Goal: Information Seeking & Learning: Learn about a topic

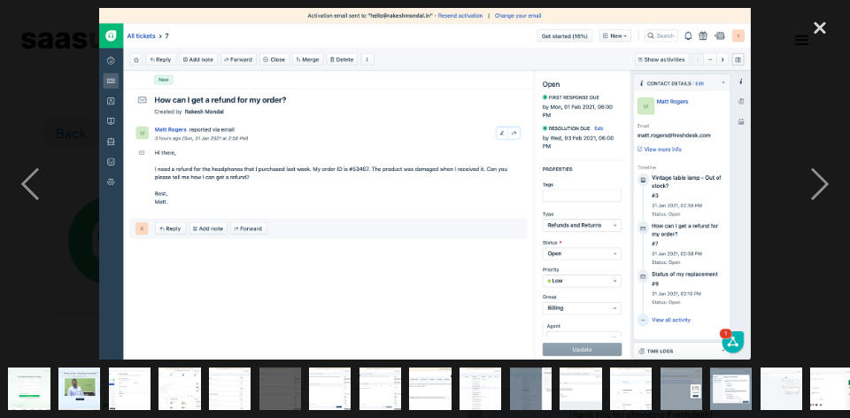
scroll to position [474, 0]
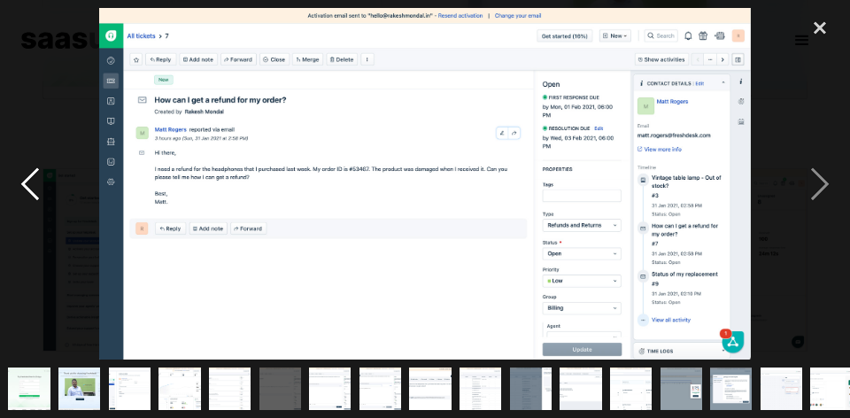
drag, startPoint x: 62, startPoint y: 209, endPoint x: 48, endPoint y: 207, distance: 14.3
click at [57, 209] on div at bounding box center [425, 183] width 850 height 351
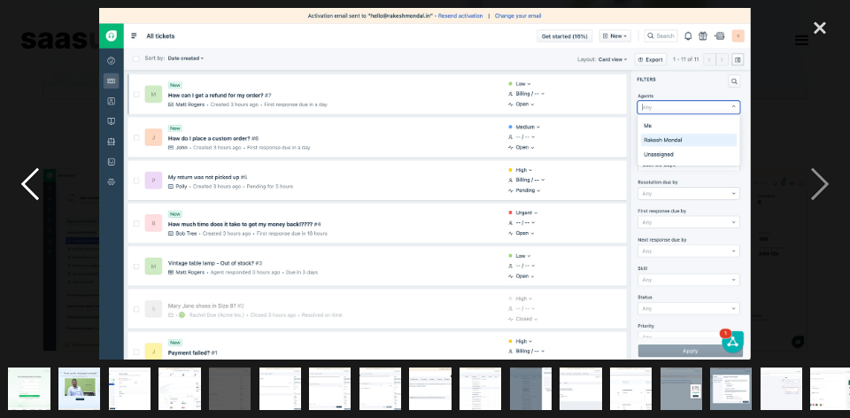
click at [43, 178] on div "previous image" at bounding box center [30, 183] width 60 height 351
click at [29, 190] on div "previous image" at bounding box center [30, 183] width 60 height 351
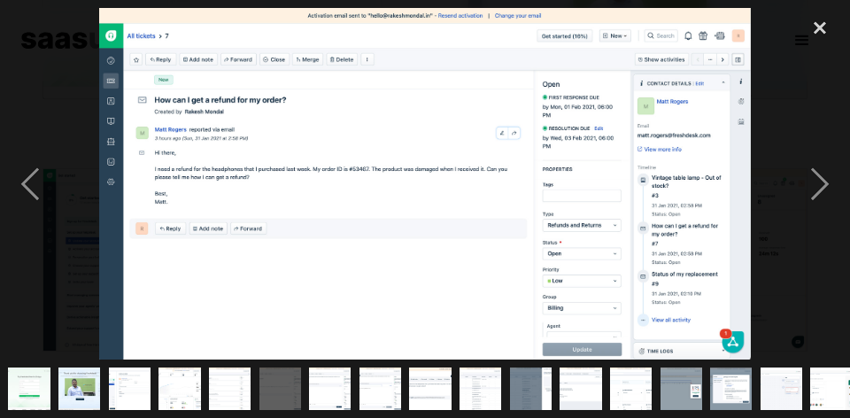
click at [368, 152] on img at bounding box center [424, 183] width 651 height 351
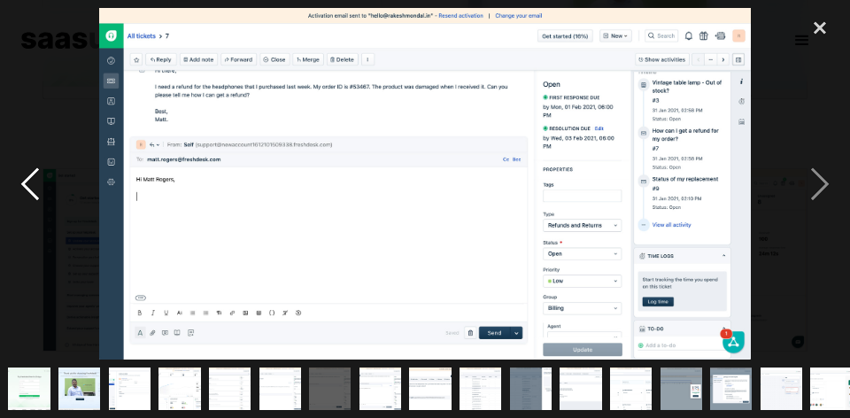
click at [40, 195] on div "previous image" at bounding box center [30, 183] width 60 height 351
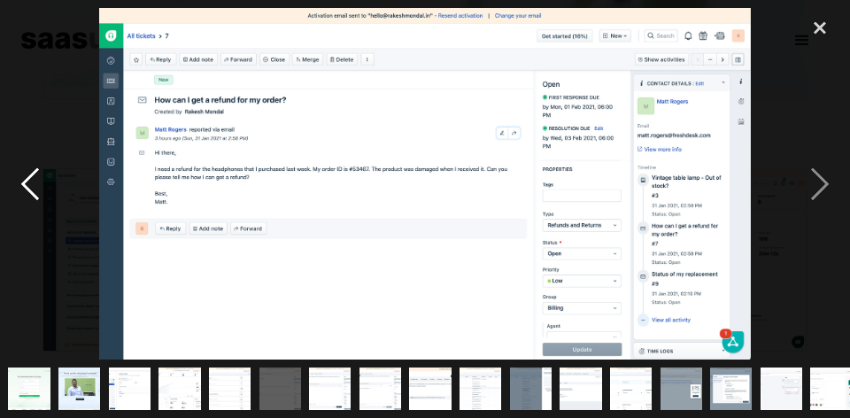
click at [41, 178] on div "previous image" at bounding box center [30, 183] width 60 height 351
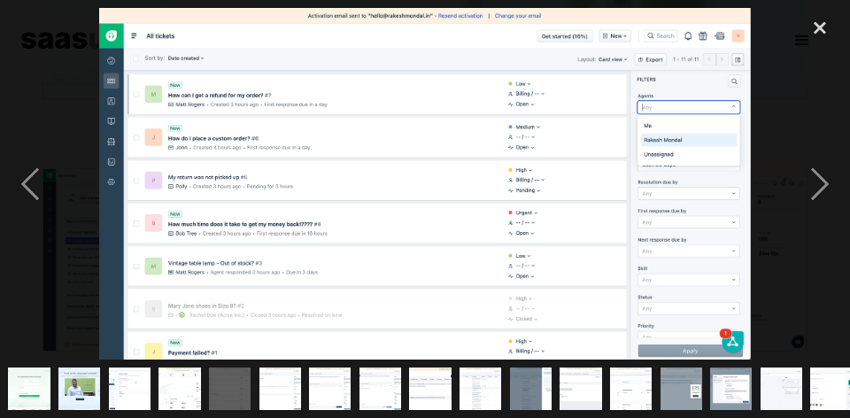
click at [363, 183] on img at bounding box center [424, 183] width 651 height 351
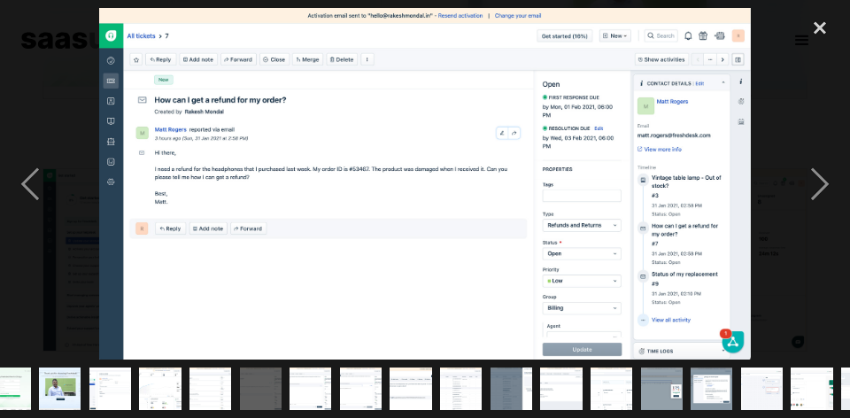
scroll to position [0, 2]
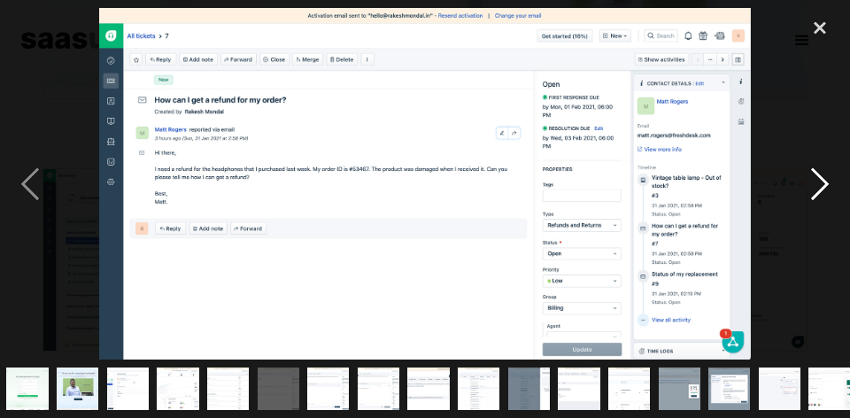
click at [820, 182] on div "next image" at bounding box center [820, 183] width 60 height 351
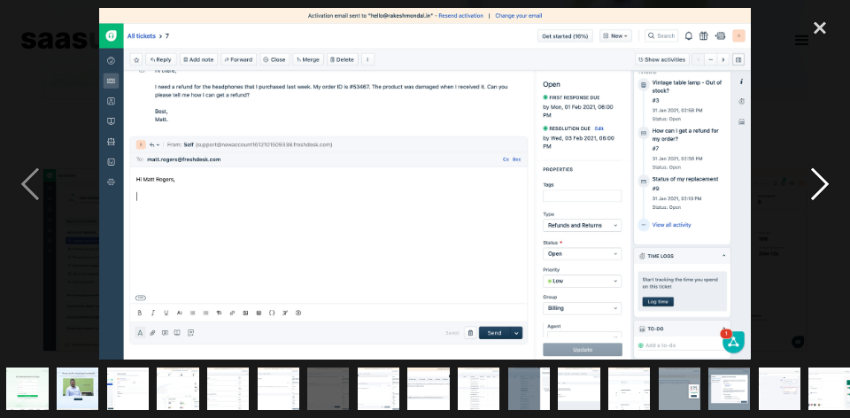
click at [820, 182] on div "next image" at bounding box center [820, 183] width 60 height 351
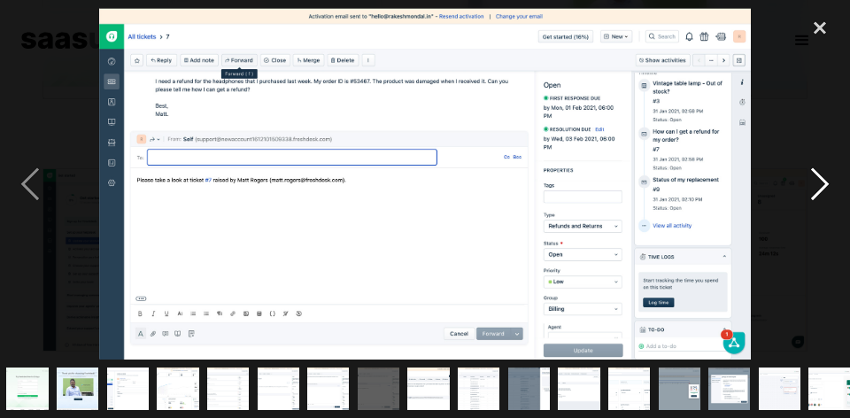
click at [820, 182] on div "next image" at bounding box center [820, 183] width 60 height 351
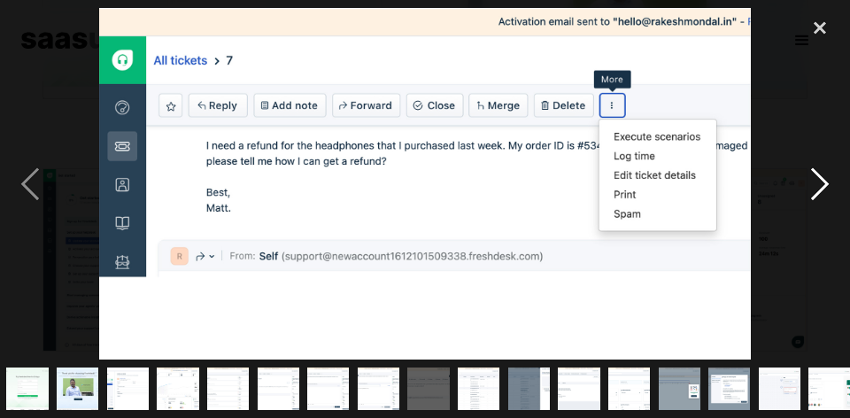
click at [820, 182] on div "next image" at bounding box center [820, 183] width 60 height 351
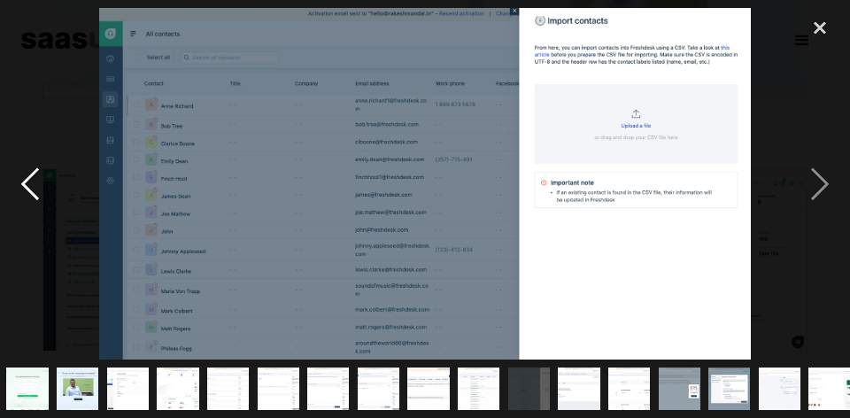
click at [50, 199] on div "previous image" at bounding box center [30, 183] width 60 height 351
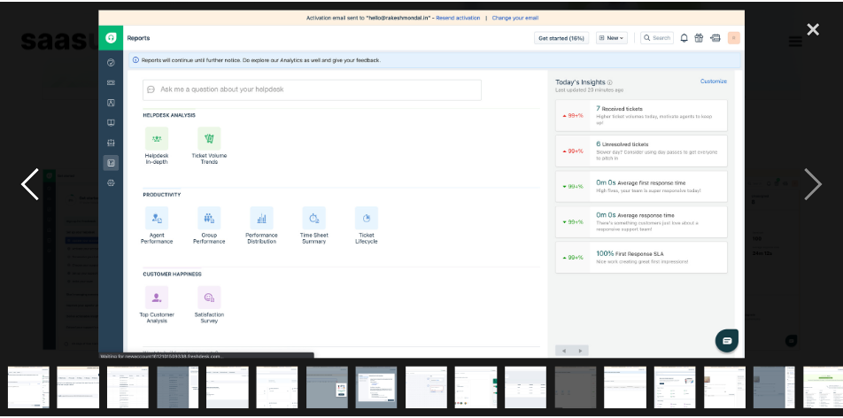
scroll to position [0, 363]
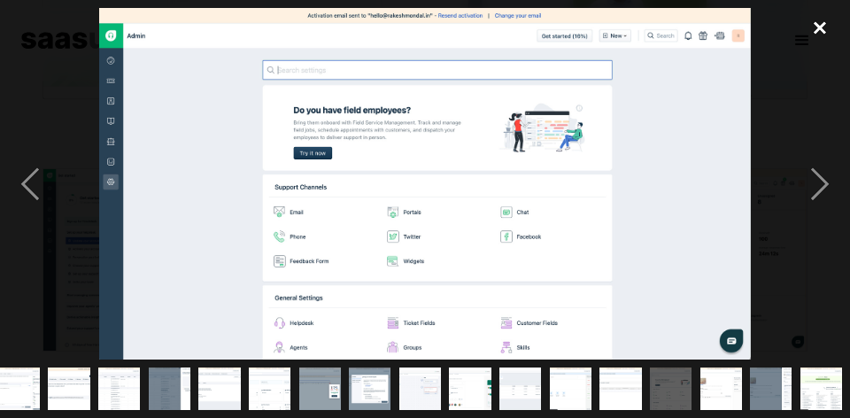
click at [830, 26] on div "close lightbox" at bounding box center [820, 27] width 60 height 39
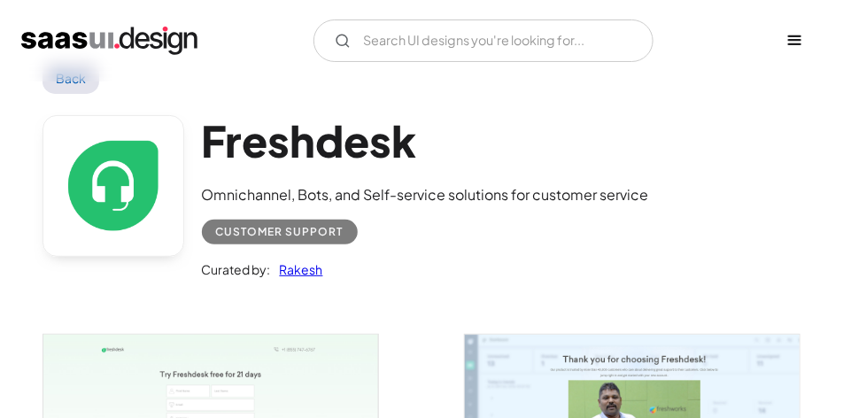
scroll to position [0, 0]
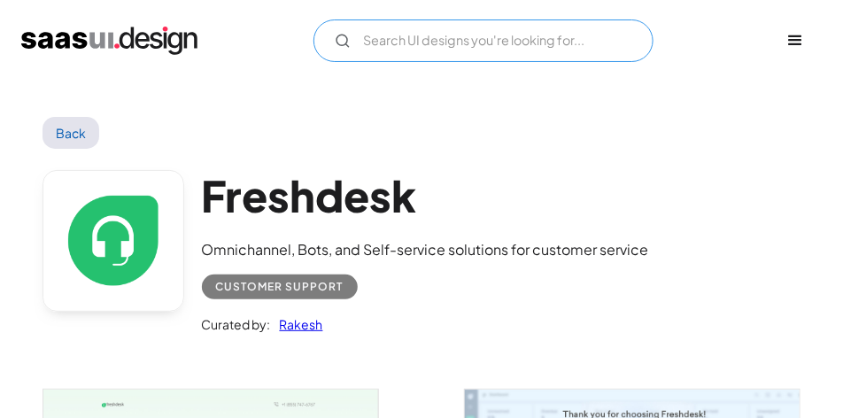
click at [504, 58] on input "Email Form" at bounding box center [483, 40] width 340 height 43
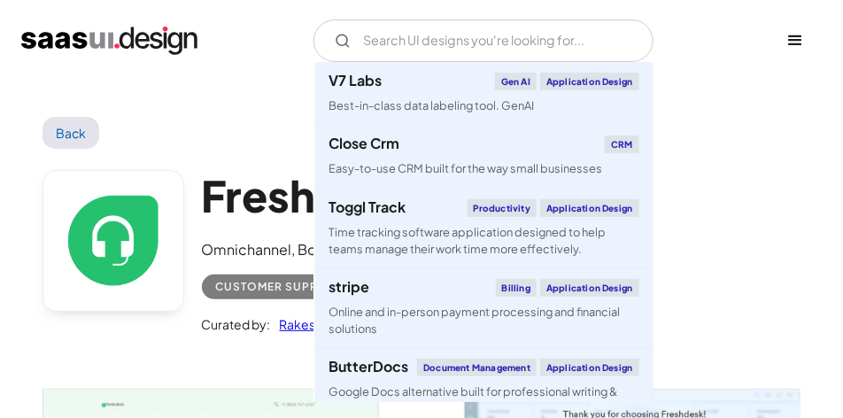
click at [248, 17] on div "V7 Labs Gen AI Application Design Best-in-class data labeling tool. GenAI Close…" at bounding box center [421, 40] width 800 height 53
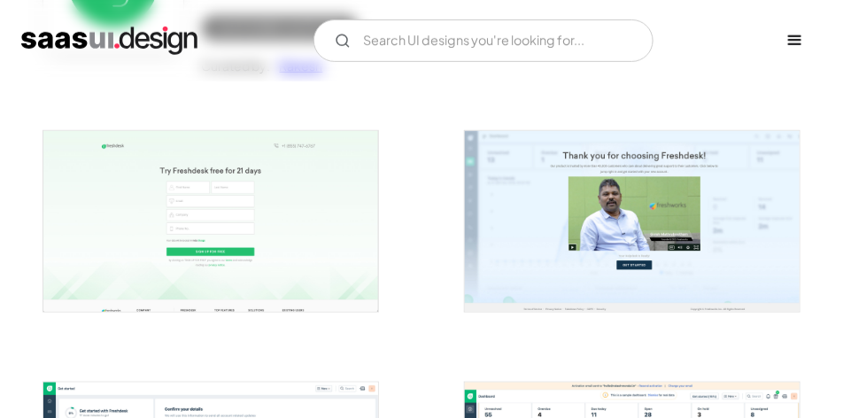
scroll to position [177, 0]
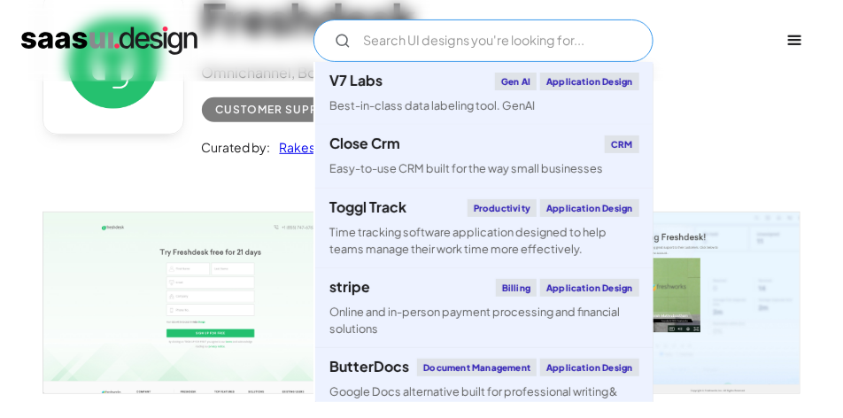
click at [421, 23] on input "Email Form" at bounding box center [483, 40] width 340 height 43
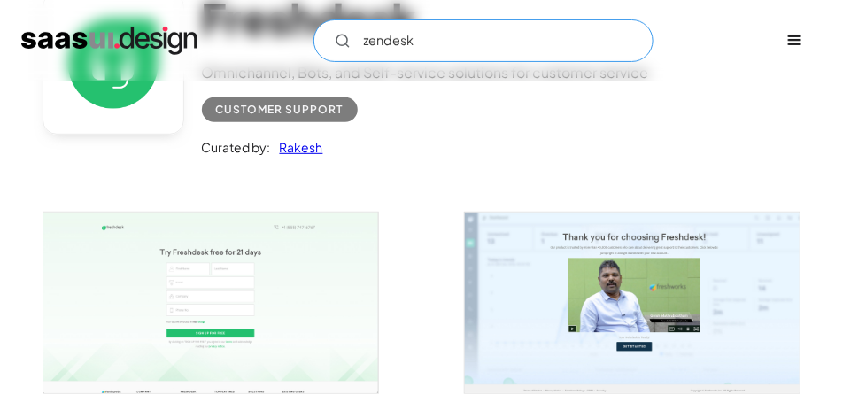
type input "zendesk"
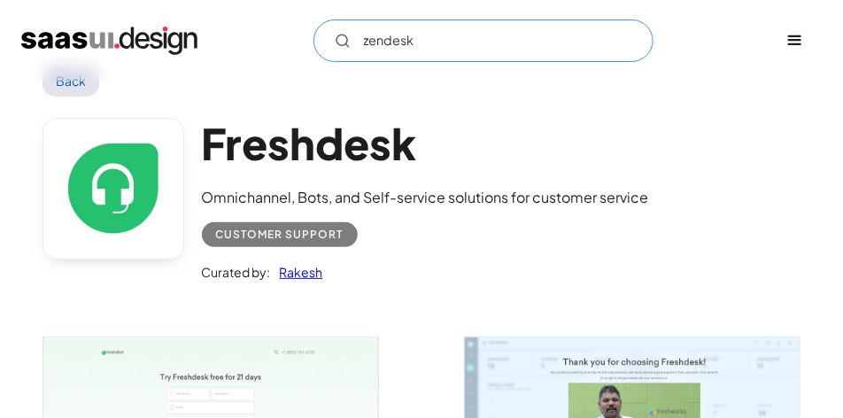
scroll to position [0, 0]
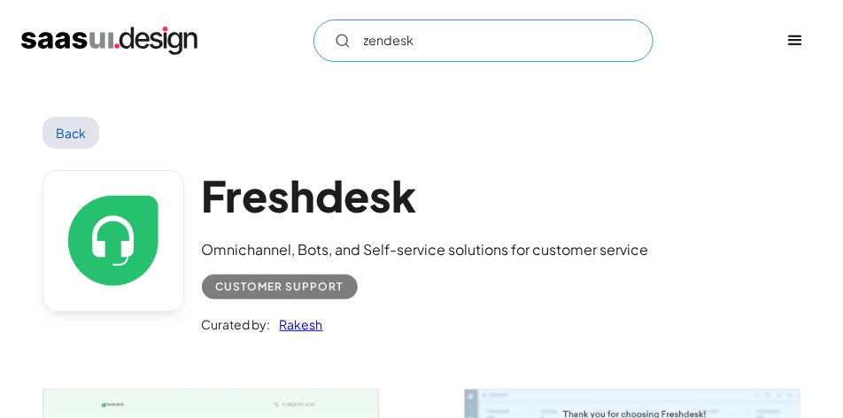
click at [476, 43] on input "zendesk" at bounding box center [483, 40] width 340 height 43
click at [476, 38] on input "zendesk" at bounding box center [483, 40] width 340 height 43
click at [339, 44] on circle "Email Form" at bounding box center [341, 40] width 11 height 11
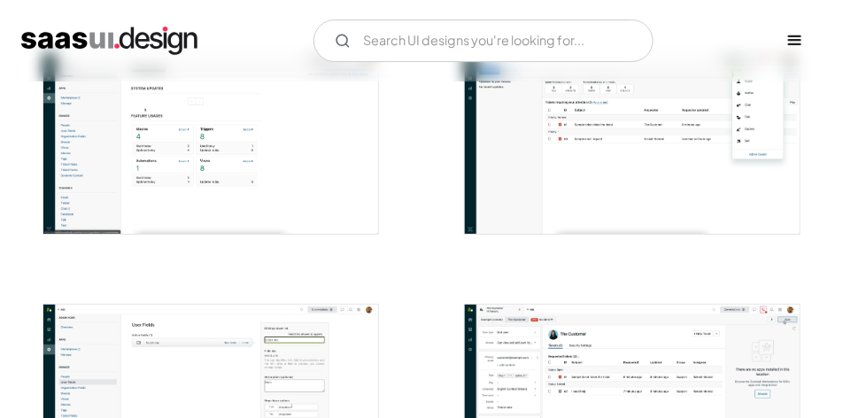
scroll to position [1588, 0]
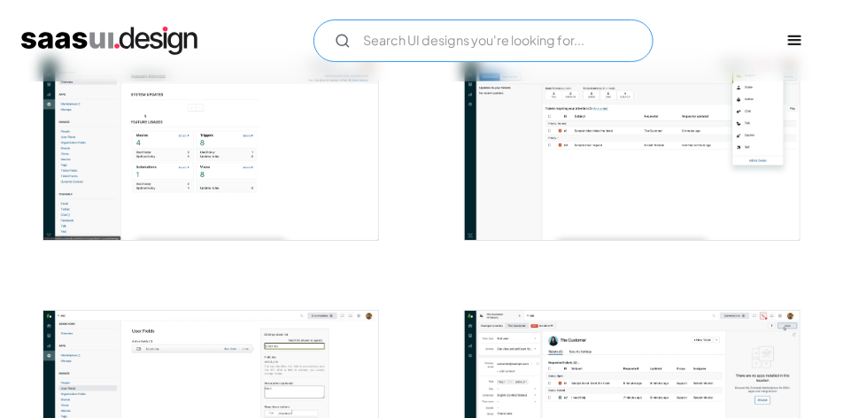
click at [395, 36] on input "Email Form" at bounding box center [483, 40] width 340 height 43
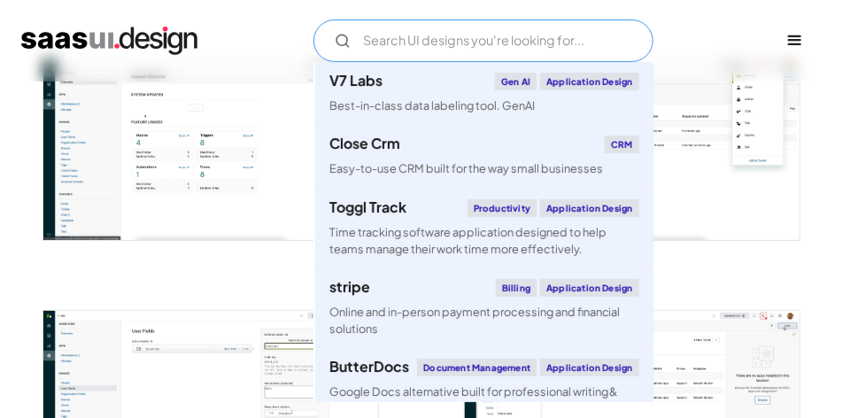
type input "s"
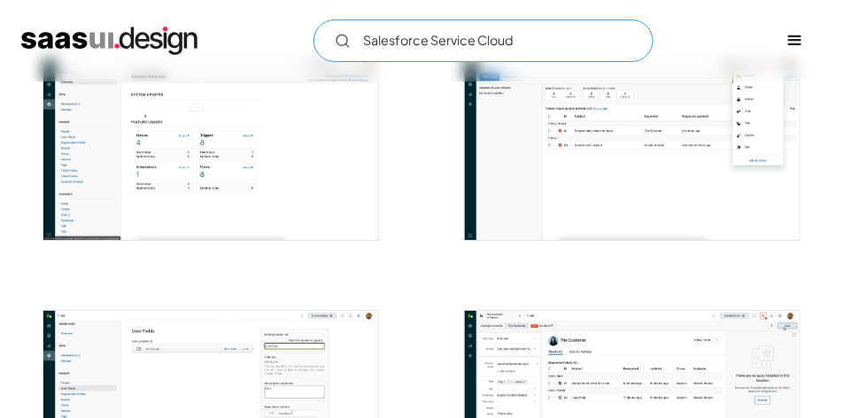
click at [346, 41] on circle "Email Form" at bounding box center [341, 40] width 11 height 11
click at [346, 41] on icon "Email Form" at bounding box center [343, 41] width 16 height 16
click at [541, 37] on input "Salesforce Service Cloud" at bounding box center [483, 40] width 340 height 43
click at [542, 37] on input "Salesforce Service Cloud" at bounding box center [483, 40] width 340 height 43
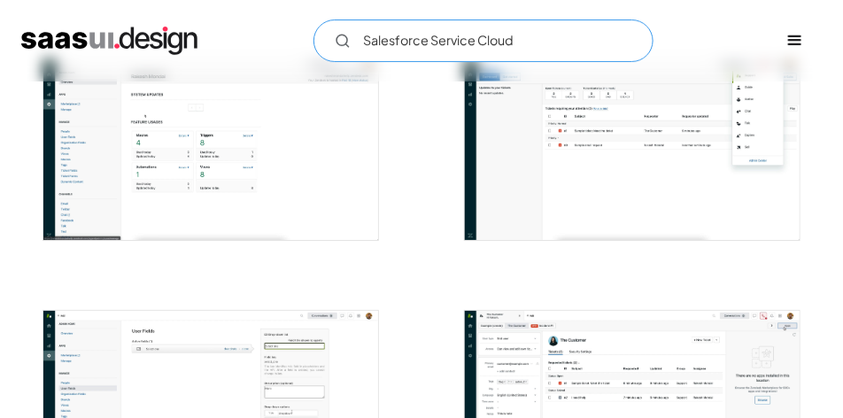
click at [542, 37] on input "Salesforce Service Cloud" at bounding box center [483, 40] width 340 height 43
type input "Salesforce Service Cloud"
